Goal: Task Accomplishment & Management: Manage account settings

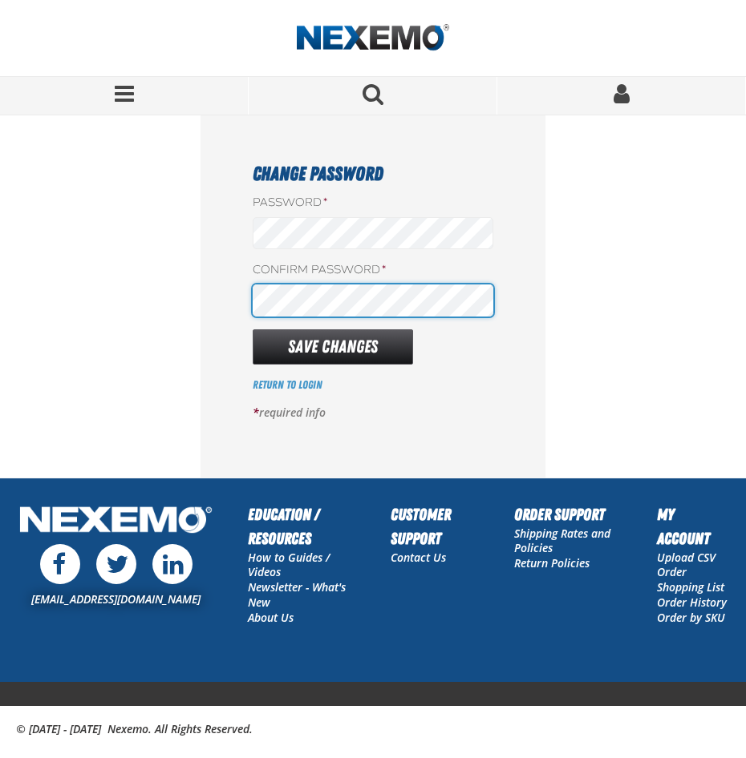
click at [333, 293] on div "Confirm Password *" at bounding box center [373, 289] width 241 height 55
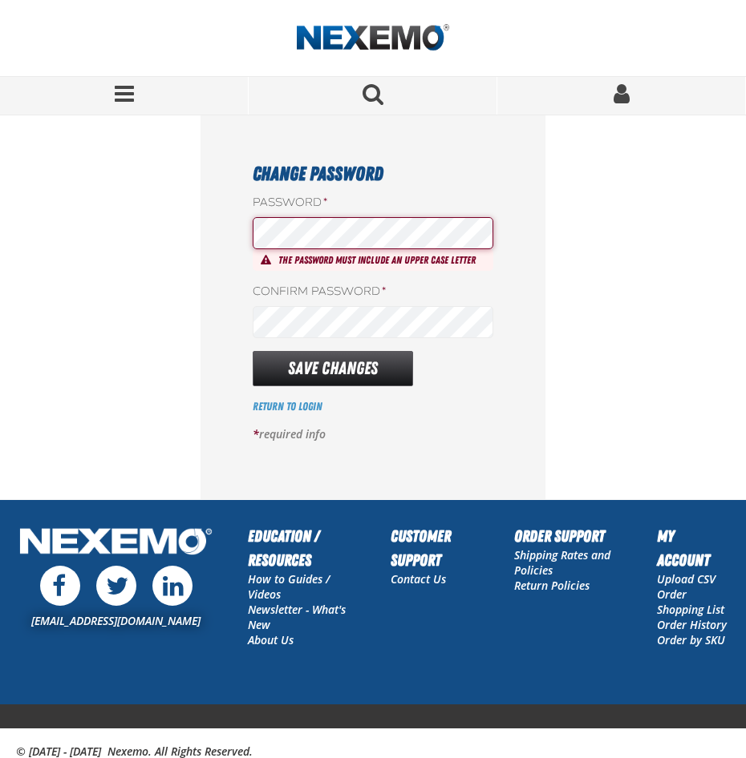
click at [216, 217] on div "Change Password Password * The password must include an upper case letter Confi…" at bounding box center [372, 307] width 345 height 384
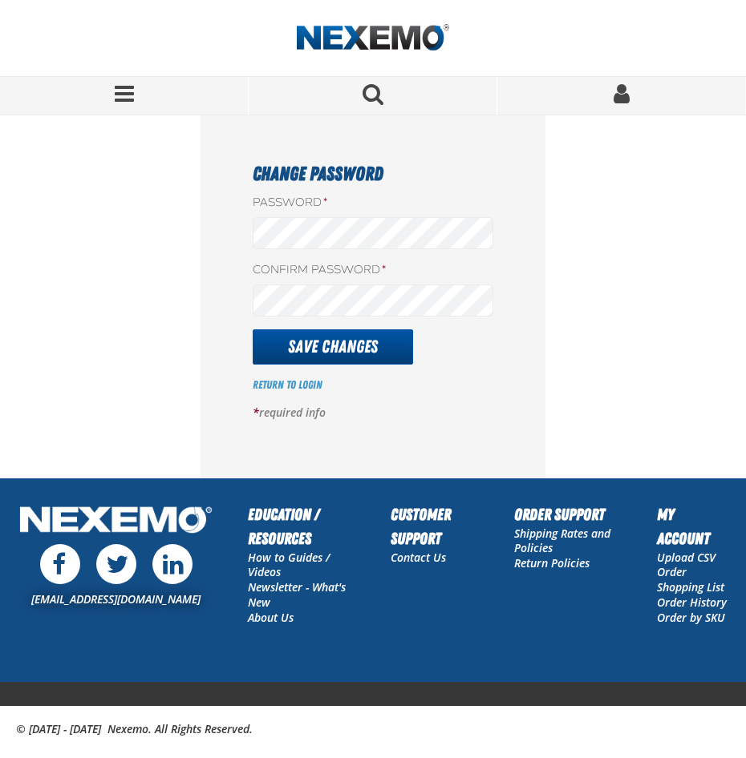
click at [374, 344] on button "Save Changes" at bounding box center [333, 346] width 160 height 35
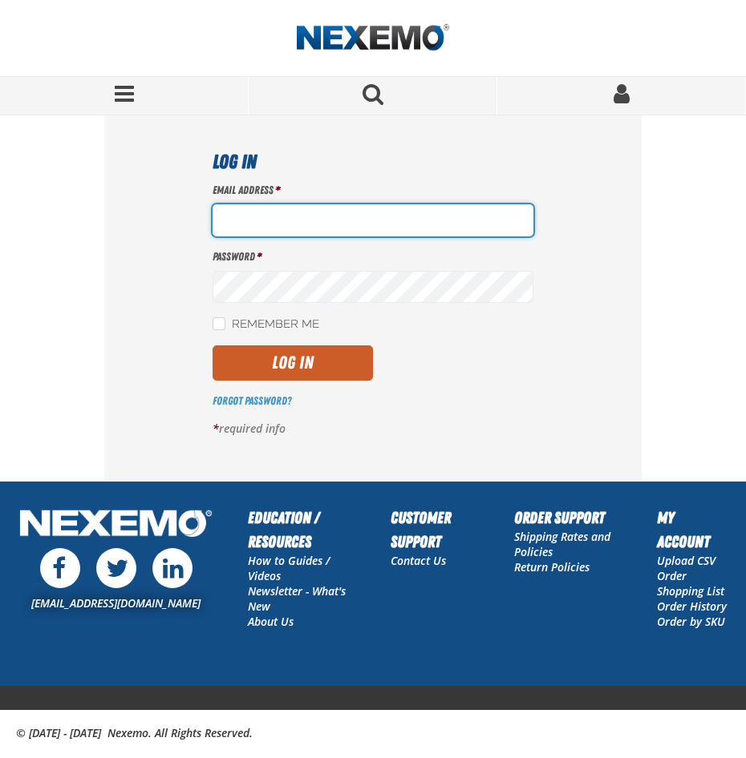
click at [249, 211] on input "Email Address *" at bounding box center [372, 220] width 321 height 32
type input "[EMAIL_ADDRESS][DOMAIN_NAME]"
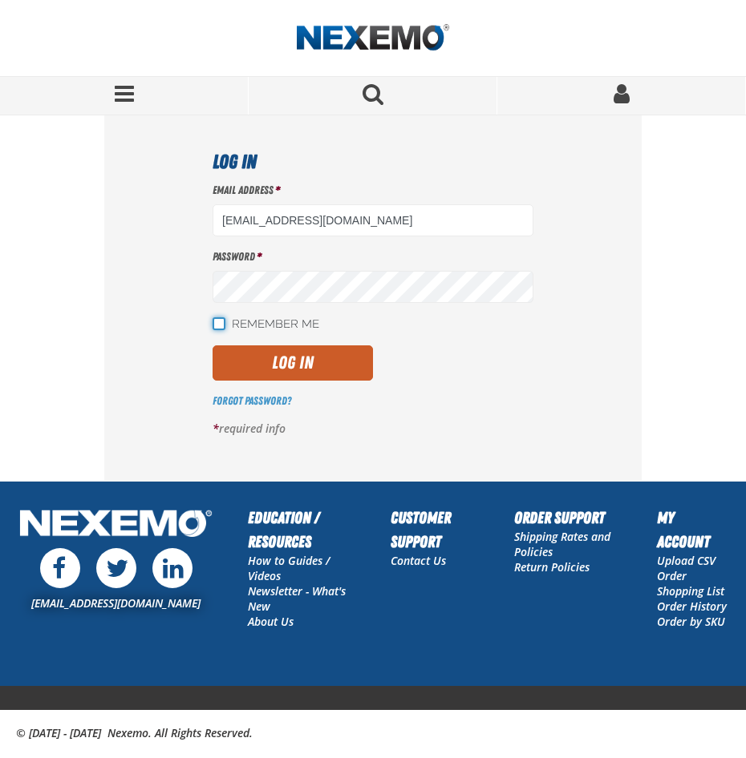
click at [220, 321] on input "Remember Me" at bounding box center [218, 323] width 13 height 13
click at [214, 318] on input "Remember Me" at bounding box center [218, 323] width 13 height 13
checkbox input "false"
click at [276, 370] on button "Log In" at bounding box center [292, 363] width 160 height 35
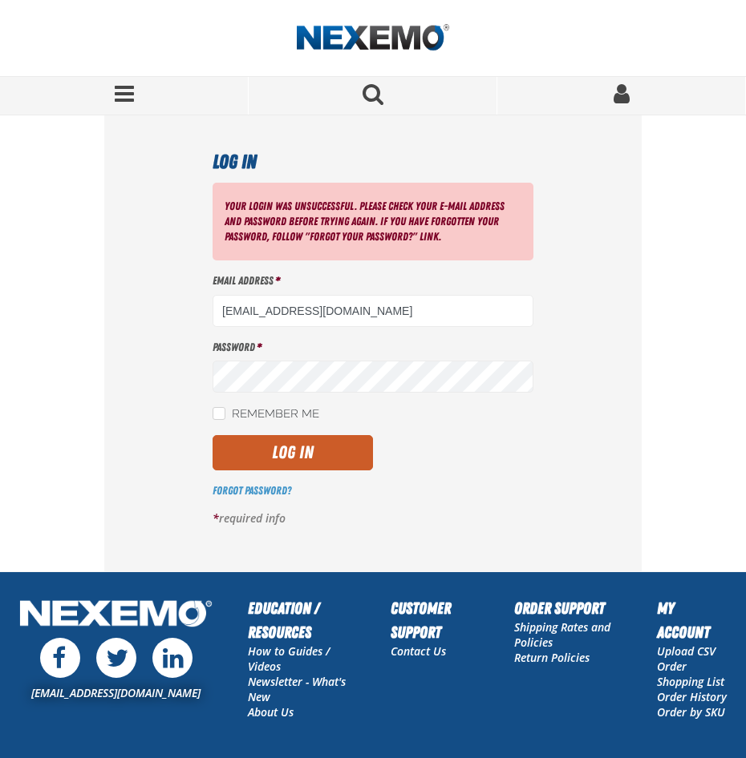
drag, startPoint x: 738, startPoint y: 224, endPoint x: 588, endPoint y: 246, distance: 152.3
click at [738, 224] on section "Log In Your login was unsuccessful. Please check your e-mail address and passwo…" at bounding box center [372, 343] width 733 height 456
drag, startPoint x: 475, startPoint y: 313, endPoint x: 160, endPoint y: 292, distance: 315.7
click at [160, 292] on div "Log In Your login was unsuccessful. Please check your e-mail address and passwo…" at bounding box center [372, 343] width 537 height 456
type input "[EMAIL_ADDRESS][DOMAIN_NAME]"
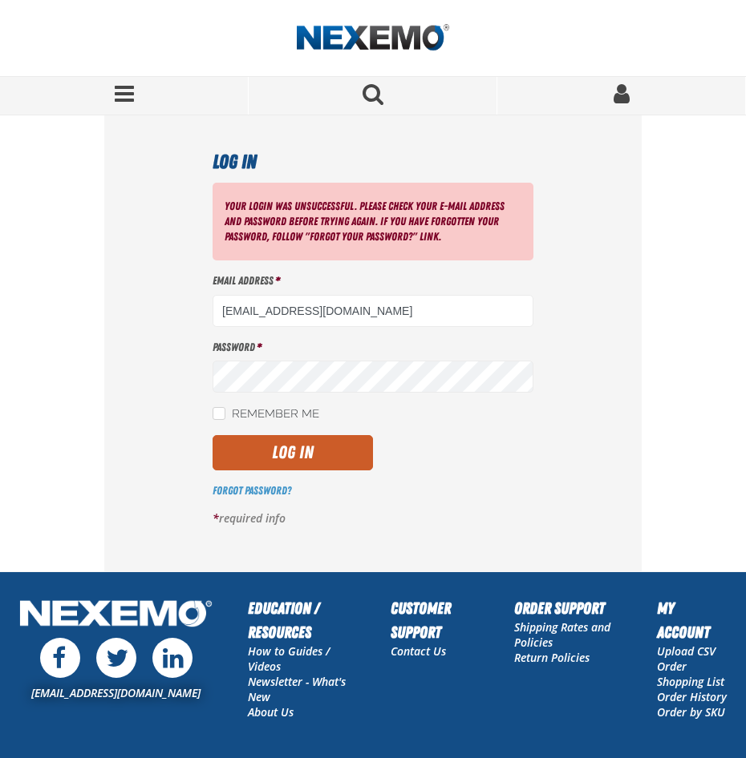
click at [335, 462] on button "Log In" at bounding box center [292, 452] width 160 height 35
